Goal: Task Accomplishment & Management: Use online tool/utility

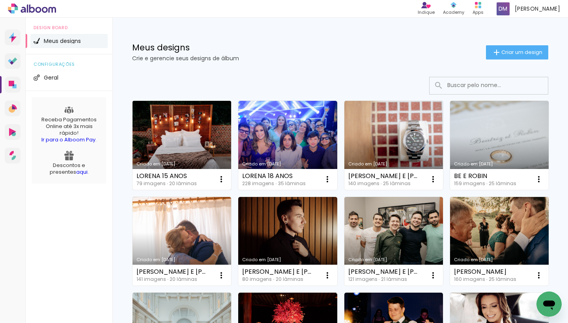
click at [184, 130] on link "Criado em [DATE]" at bounding box center [182, 145] width 99 height 89
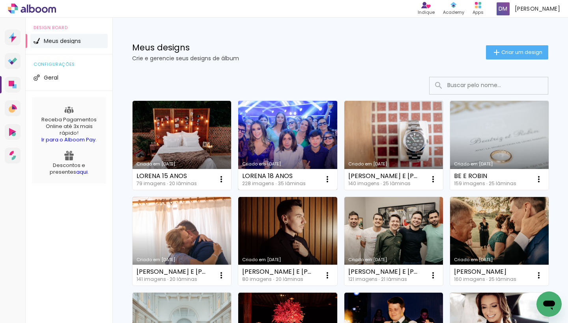
click at [275, 127] on link "Criado em [DATE]" at bounding box center [287, 145] width 99 height 89
